Goal: Transaction & Acquisition: Download file/media

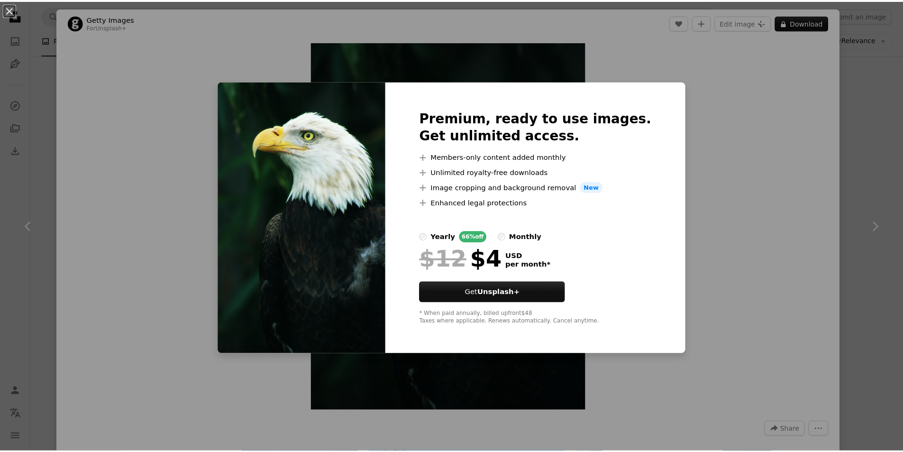
scroll to position [3820, 0]
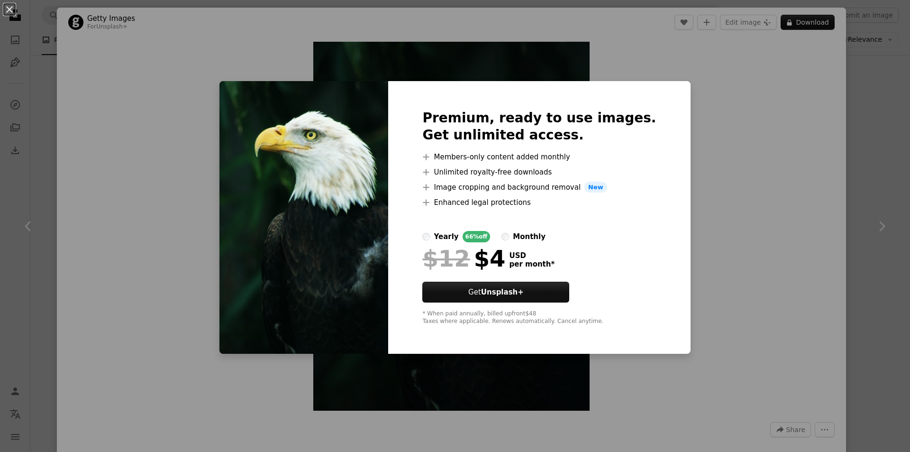
click at [735, 113] on div "An X shape Premium, ready to use images. Get unlimited access. A plus sign Memb…" at bounding box center [455, 226] width 910 height 452
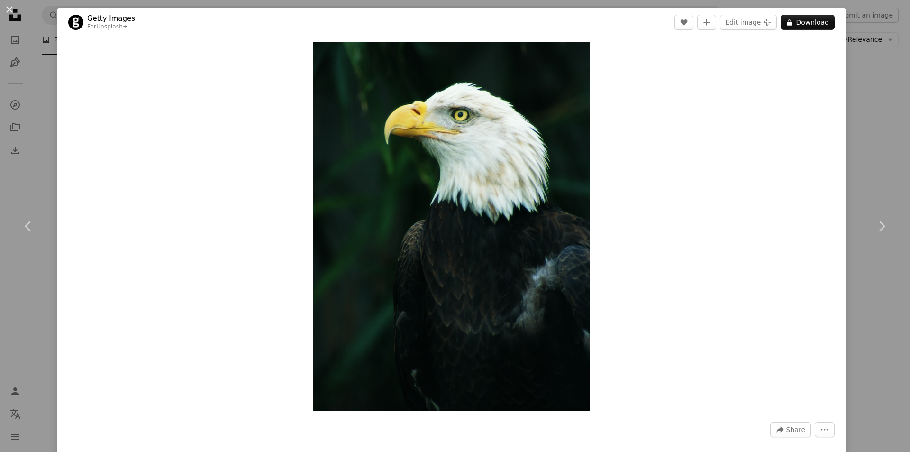
click at [9, 6] on button "An X shape" at bounding box center [9, 9] width 11 height 11
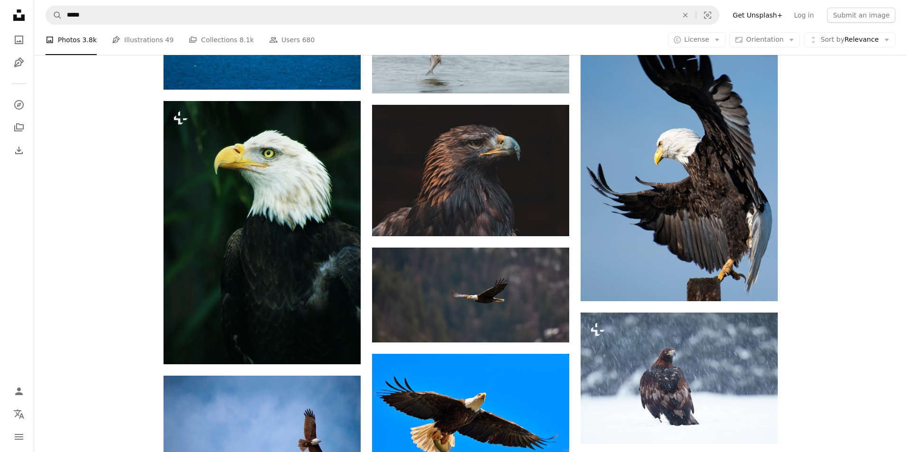
scroll to position [3868, 0]
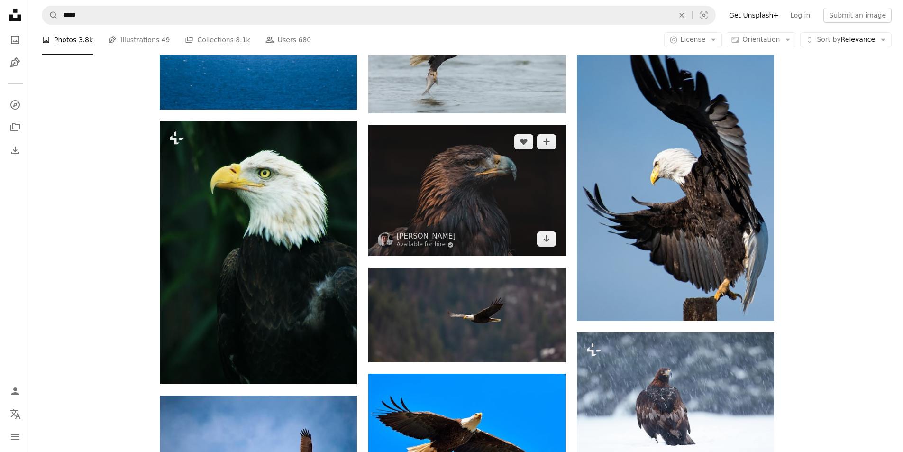
click at [476, 182] on img at bounding box center [466, 190] width 197 height 131
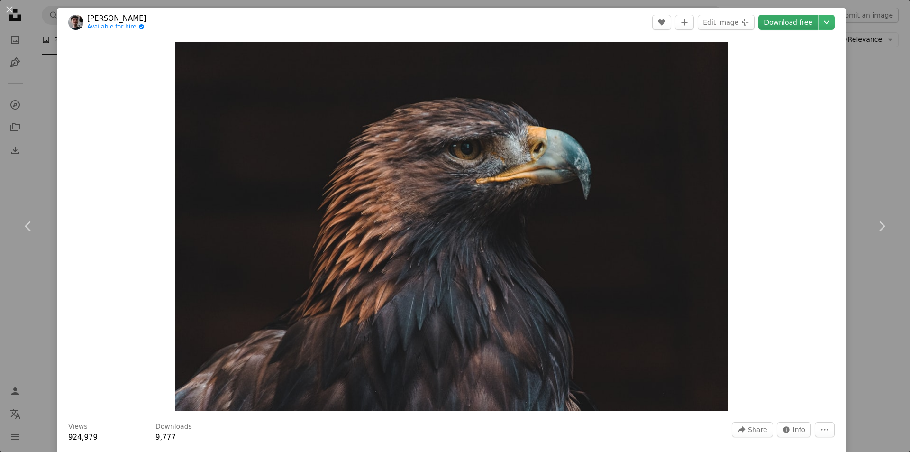
click at [796, 23] on link "Download free" at bounding box center [789, 22] width 60 height 15
